Goal: Task Accomplishment & Management: Use online tool/utility

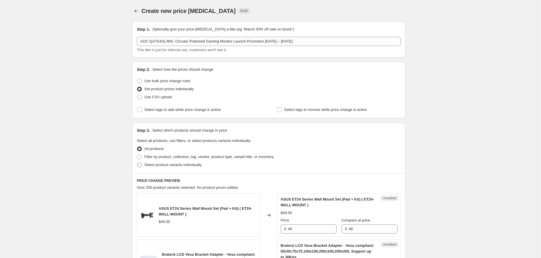
click at [144, 165] on label "Select product variants individually" at bounding box center [169, 165] width 65 height 8
click at [137, 163] on input "Select product variants individually" at bounding box center [137, 163] width 0 height 0
radio input "true"
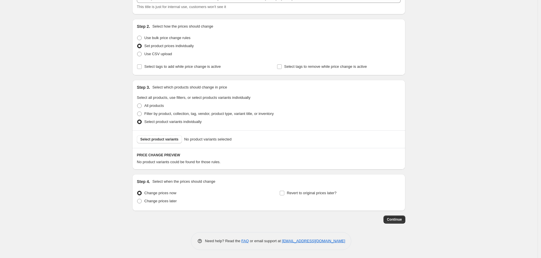
scroll to position [43, 0]
click at [176, 138] on span "Select product variants" at bounding box center [159, 139] width 38 height 5
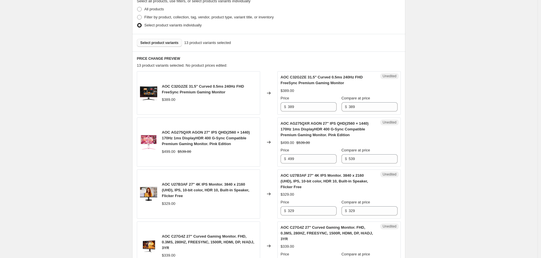
scroll to position [139, 0]
click at [314, 107] on input "389" at bounding box center [312, 107] width 49 height 9
type input "319"
click at [298, 161] on input "499" at bounding box center [312, 159] width 49 height 9
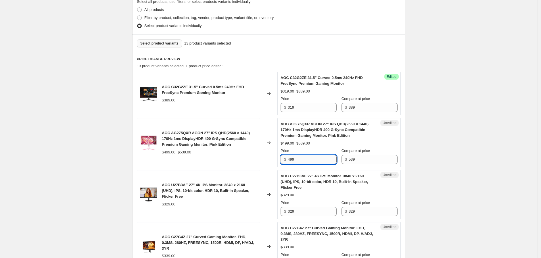
click at [298, 161] on input "499" at bounding box center [312, 159] width 49 height 9
type input "439"
click at [382, 161] on input "539" at bounding box center [373, 159] width 49 height 9
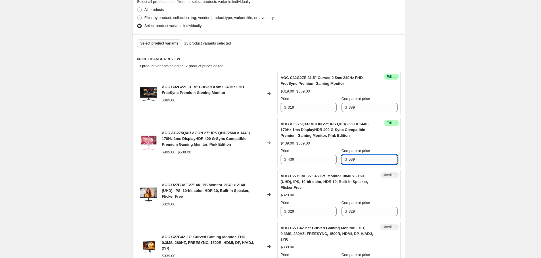
click at [382, 161] on input "539" at bounding box center [373, 159] width 49 height 9
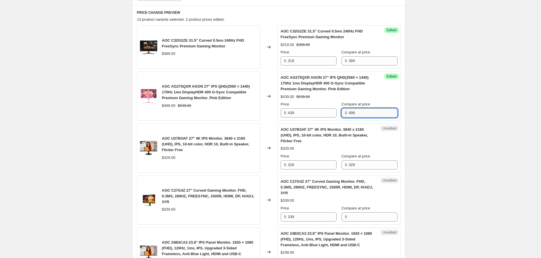
scroll to position [203, 0]
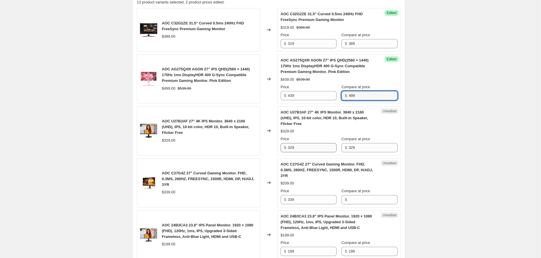
type input "499"
click at [318, 146] on input "329" at bounding box center [312, 147] width 49 height 9
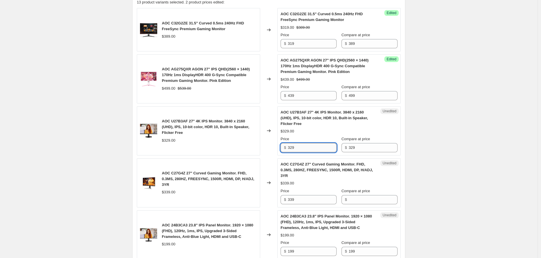
click at [317, 146] on input "329" at bounding box center [312, 147] width 49 height 9
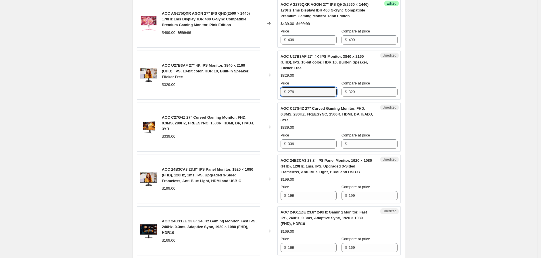
scroll to position [267, 0]
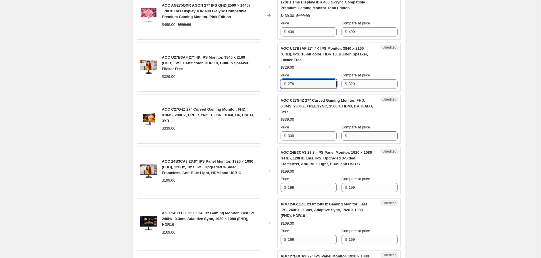
type input "279"
click at [363, 138] on input "Compare at price" at bounding box center [373, 135] width 49 height 9
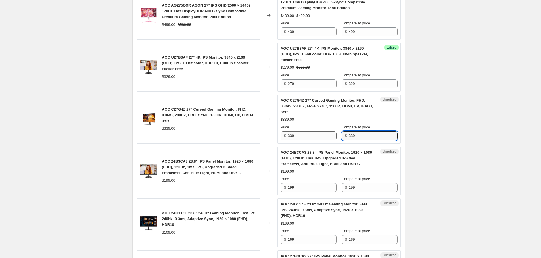
type input "339"
click at [320, 137] on input "339" at bounding box center [312, 135] width 49 height 9
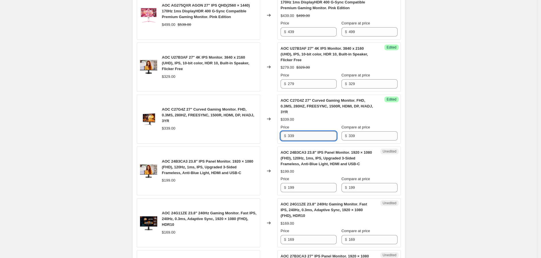
click at [320, 137] on input "339" at bounding box center [312, 135] width 49 height 9
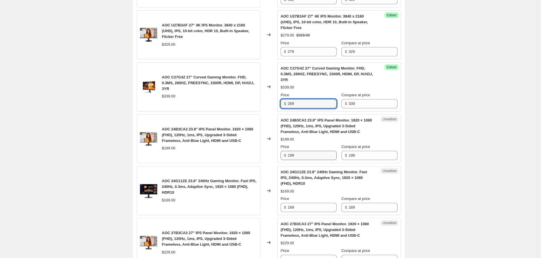
type input "269"
click at [309, 157] on input "199" at bounding box center [312, 155] width 49 height 9
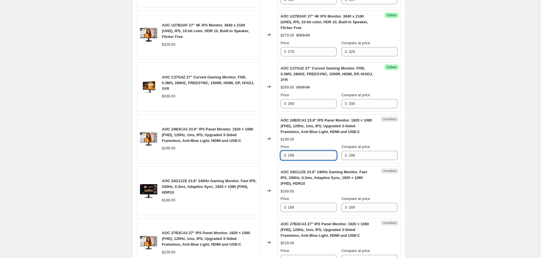
click at [309, 157] on input "199" at bounding box center [312, 155] width 49 height 9
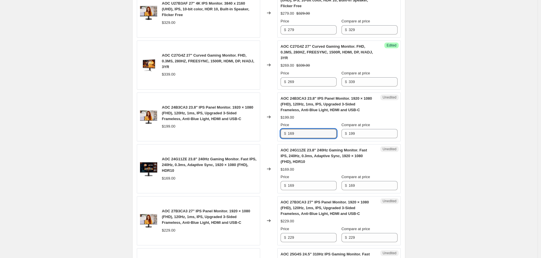
scroll to position [363, 0]
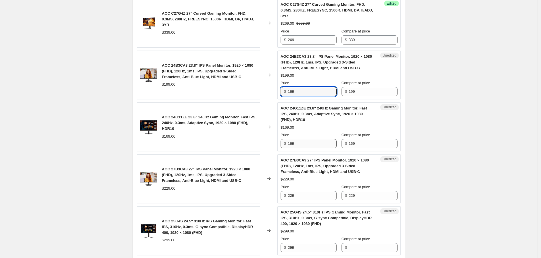
type input "169"
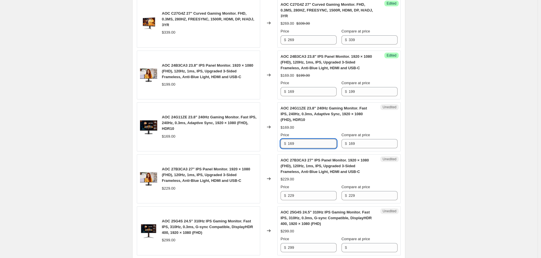
click at [318, 145] on input "169" at bounding box center [312, 143] width 49 height 9
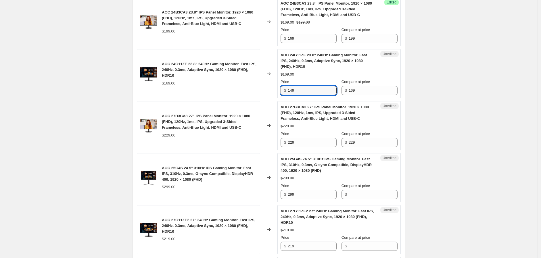
scroll to position [426, 0]
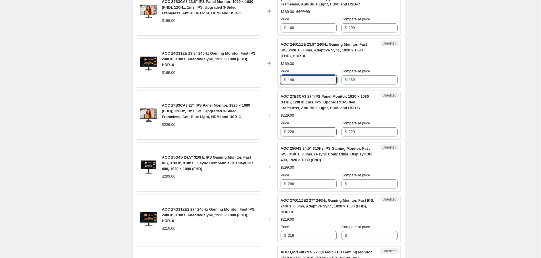
type input "149"
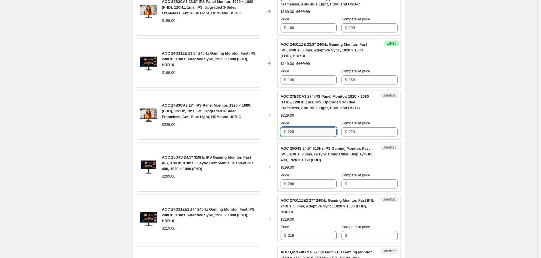
click at [303, 133] on input "229" at bounding box center [312, 131] width 49 height 9
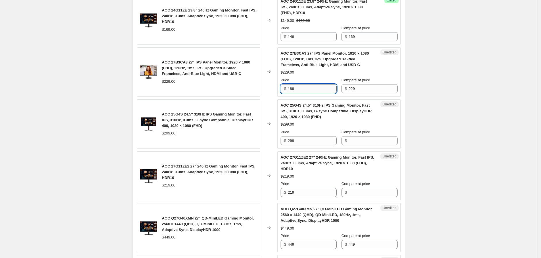
scroll to position [490, 0]
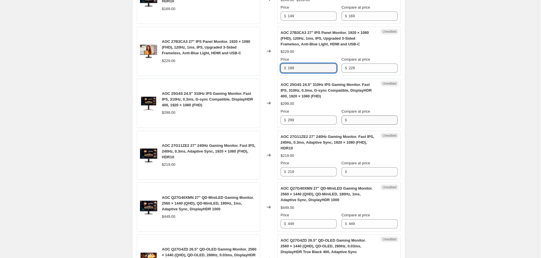
type input "189"
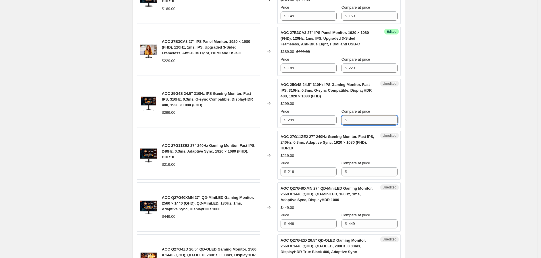
click at [364, 119] on input "Compare at price" at bounding box center [373, 120] width 49 height 9
type input "299"
click at [321, 122] on input "299" at bounding box center [312, 120] width 49 height 9
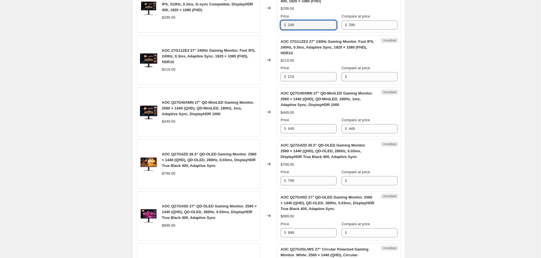
scroll to position [586, 0]
type input "249"
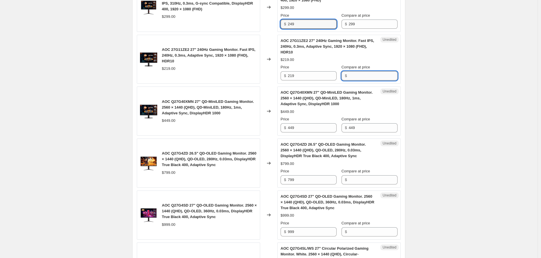
click at [360, 74] on input "Compare at price" at bounding box center [373, 75] width 49 height 9
type input "219"
click at [306, 75] on input "219" at bounding box center [312, 75] width 49 height 9
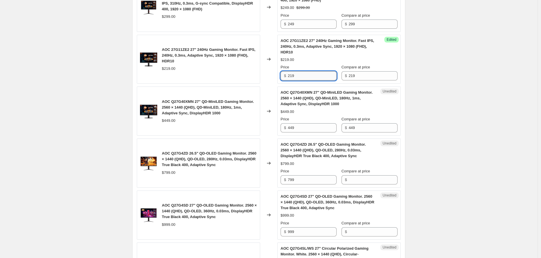
click at [306, 75] on input "219" at bounding box center [312, 75] width 49 height 9
type input "189"
click at [317, 129] on input "449" at bounding box center [312, 127] width 49 height 9
click at [317, 128] on input "449" at bounding box center [312, 127] width 49 height 9
type input "399"
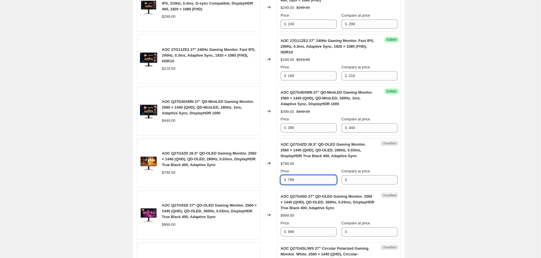
click at [315, 184] on input "799" at bounding box center [312, 179] width 49 height 9
click at [379, 180] on input "Compare at price" at bounding box center [373, 179] width 49 height 9
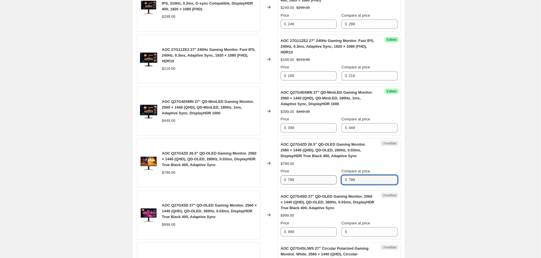
type input "799"
click at [323, 182] on input "799" at bounding box center [312, 179] width 49 height 9
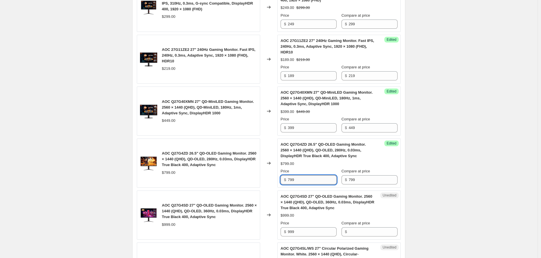
click at [323, 182] on input "799" at bounding box center [312, 179] width 49 height 9
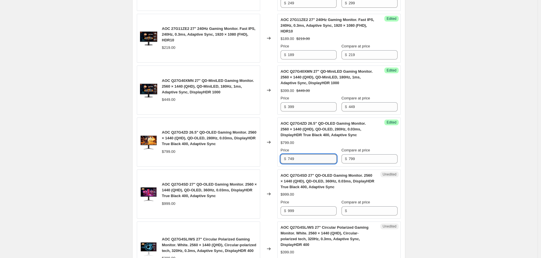
scroll to position [618, 0]
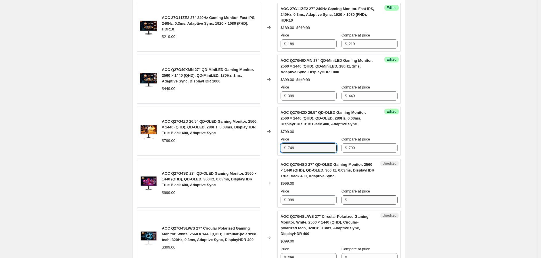
type input "749"
click at [357, 199] on input "Compare at price" at bounding box center [373, 199] width 49 height 9
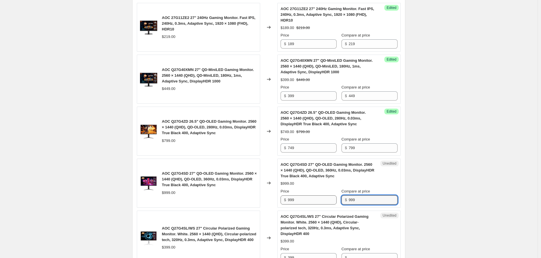
type input "999"
click at [314, 199] on input "999" at bounding box center [312, 199] width 49 height 9
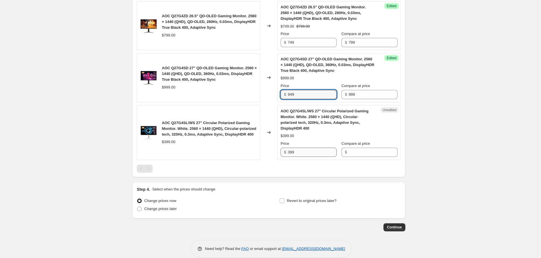
scroll to position [732, 0]
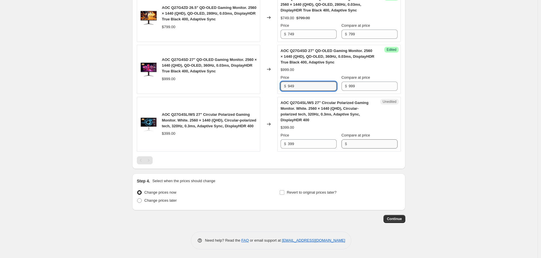
type input "949"
click at [353, 145] on input "Compare at price" at bounding box center [373, 143] width 49 height 9
type input "399"
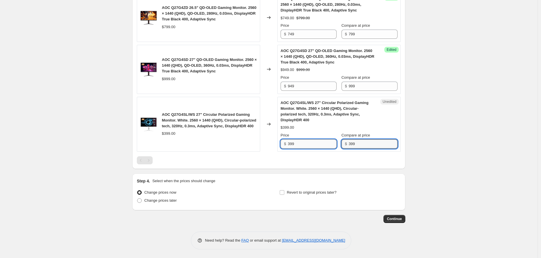
click at [314, 144] on input "399" at bounding box center [312, 143] width 49 height 9
type input "359"
click at [159, 202] on span "Change prices later" at bounding box center [160, 200] width 32 height 4
click at [137, 199] on input "Change prices later" at bounding box center [137, 198] width 0 height 0
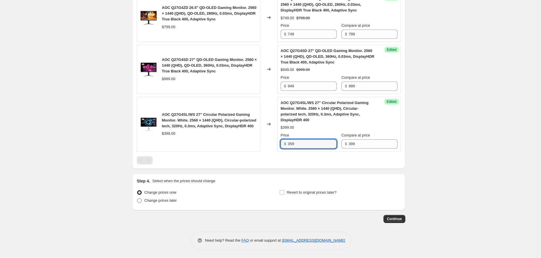
radio input "true"
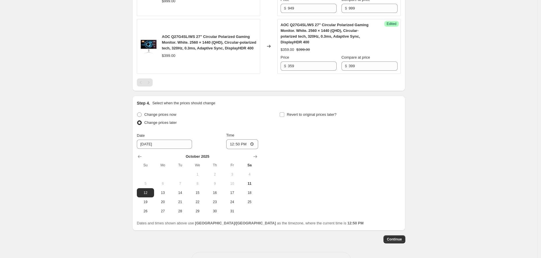
scroll to position [830, 0]
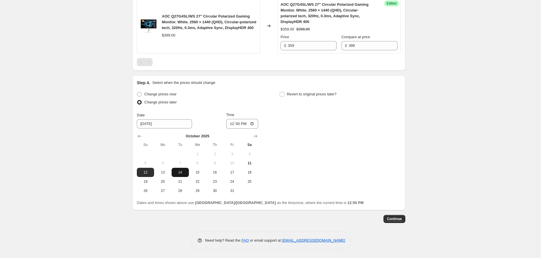
click at [183, 170] on span "14" at bounding box center [180, 172] width 13 height 5
type input "[DATE]"
click at [234, 124] on input "12:50" at bounding box center [242, 124] width 32 height 10
type input "12:00"
click at [234, 124] on input "12:00" at bounding box center [242, 124] width 32 height 10
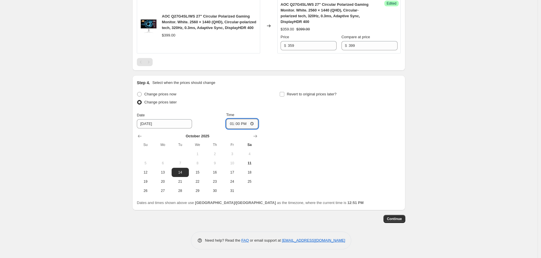
click at [243, 126] on input "13:00" at bounding box center [242, 124] width 32 height 10
type input "01:00"
click at [282, 93] on input "Revert to original prices later?" at bounding box center [282, 94] width 5 height 5
checkbox input "true"
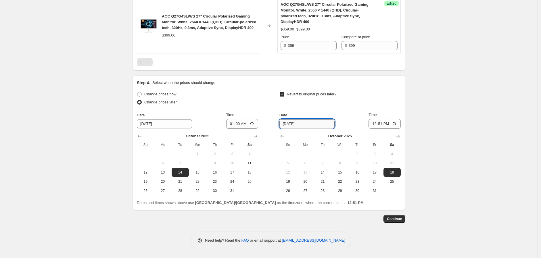
click at [303, 127] on input "[DATE]" at bounding box center [306, 123] width 55 height 9
click at [344, 193] on span "29" at bounding box center [340, 191] width 13 height 5
type input "[DATE]"
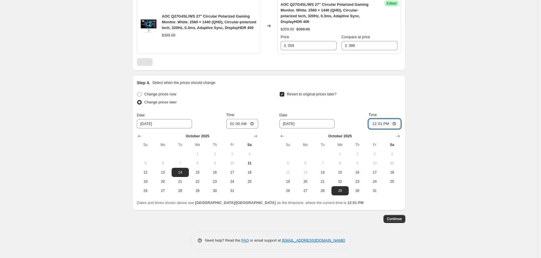
click at [376, 124] on input "12:51" at bounding box center [384, 124] width 32 height 10
type input "23:59"
click at [391, 220] on span "Continue" at bounding box center [394, 219] width 15 height 5
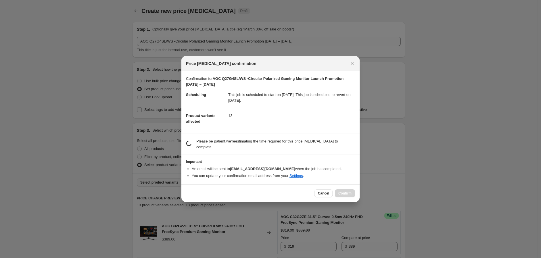
scroll to position [0, 0]
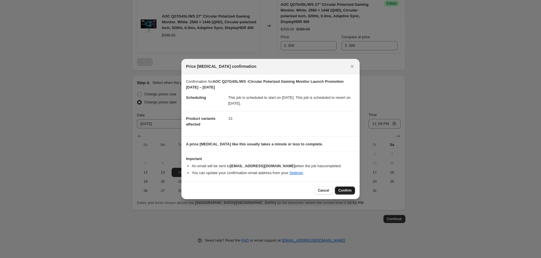
click at [352, 189] on button "Confirm" at bounding box center [345, 190] width 20 height 8
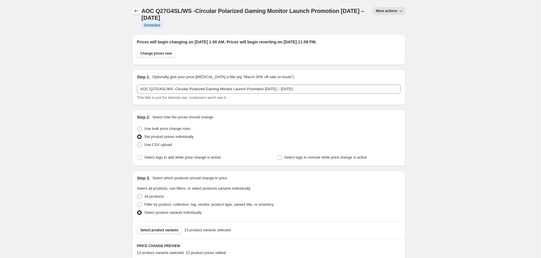
click at [136, 7] on button "Price change jobs" at bounding box center [136, 11] width 8 height 8
